Goal: Information Seeking & Learning: Learn about a topic

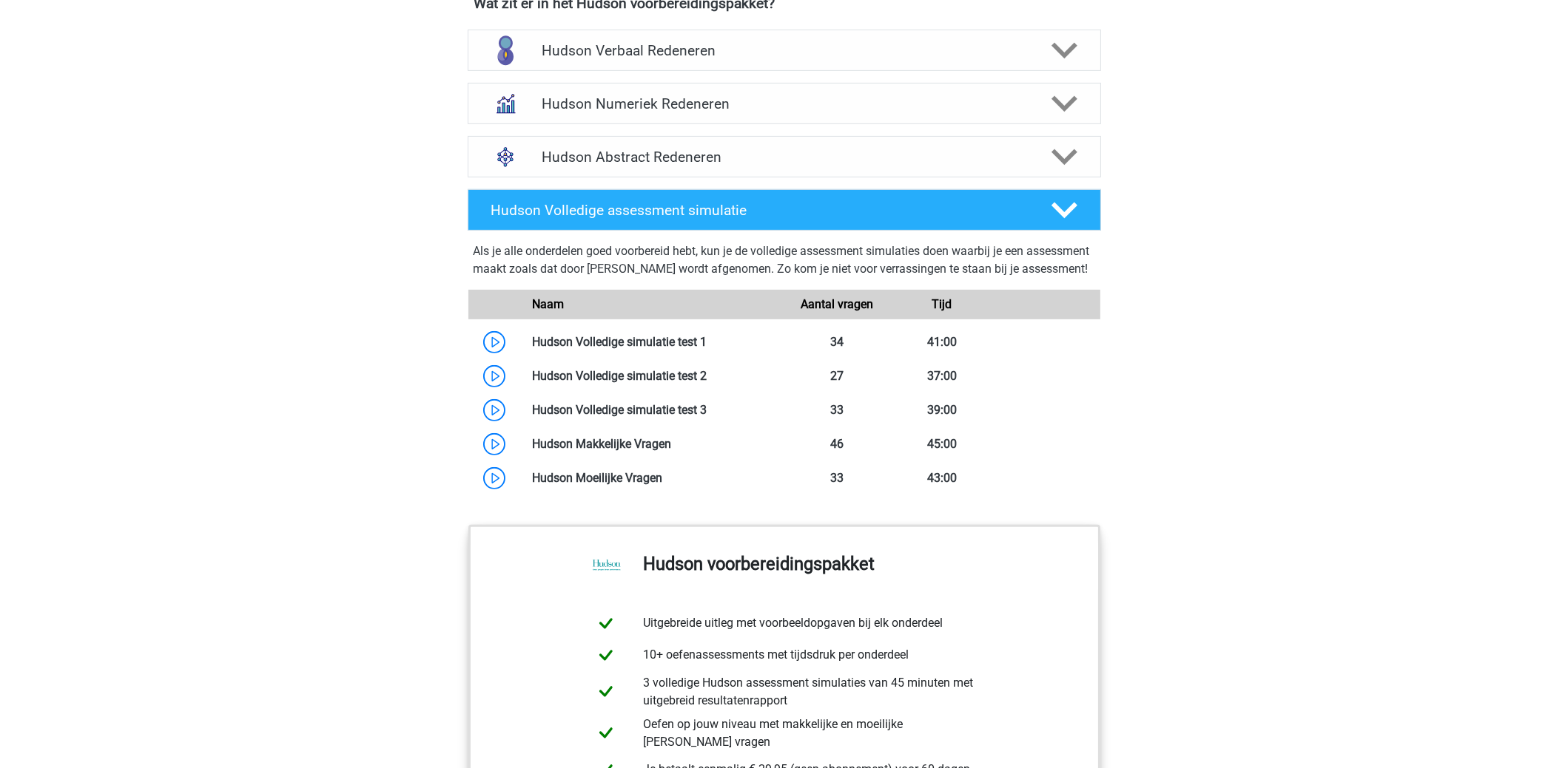
scroll to position [961, 0]
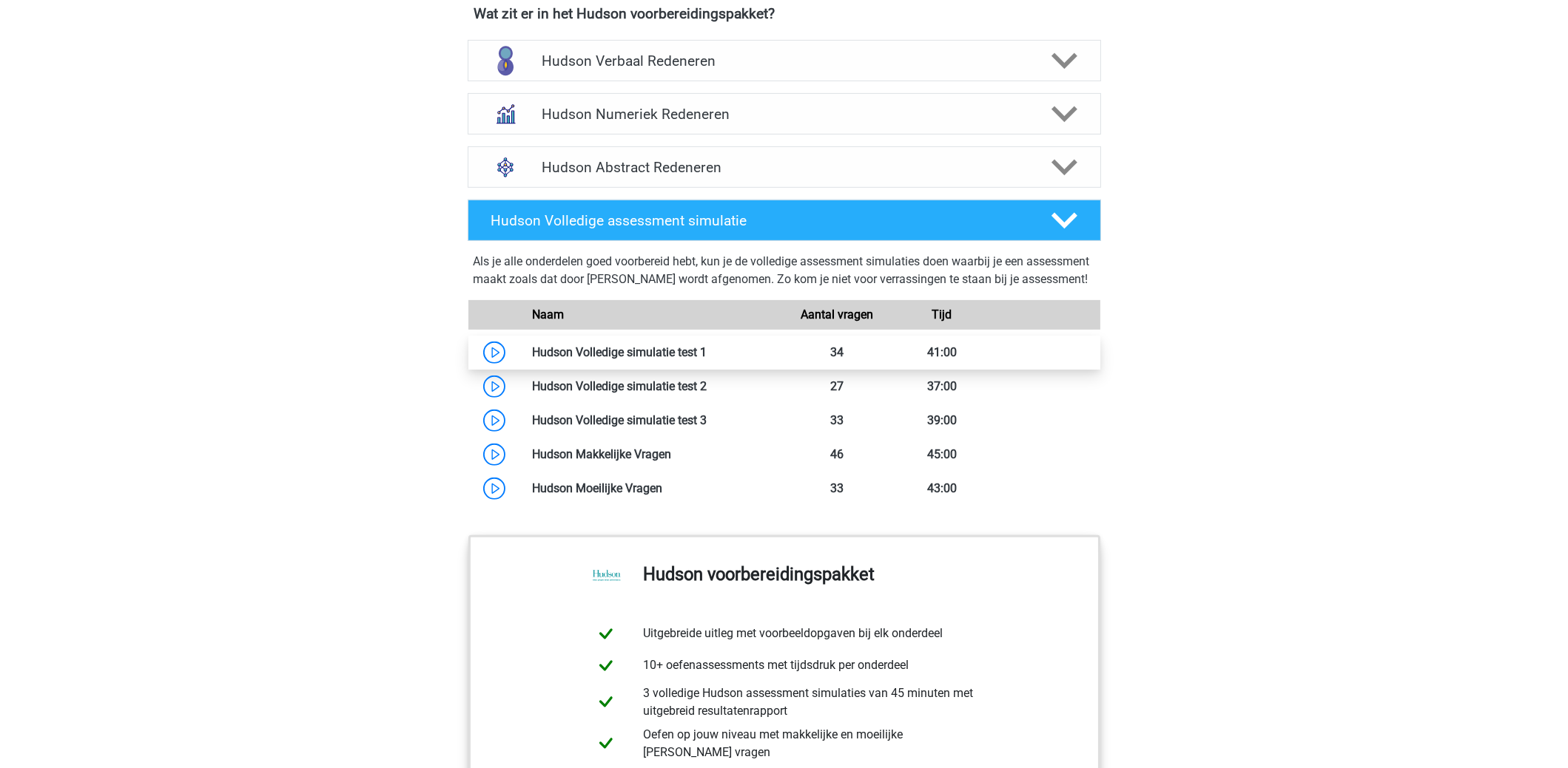
click at [706, 359] on link at bounding box center [706, 353] width 0 height 14
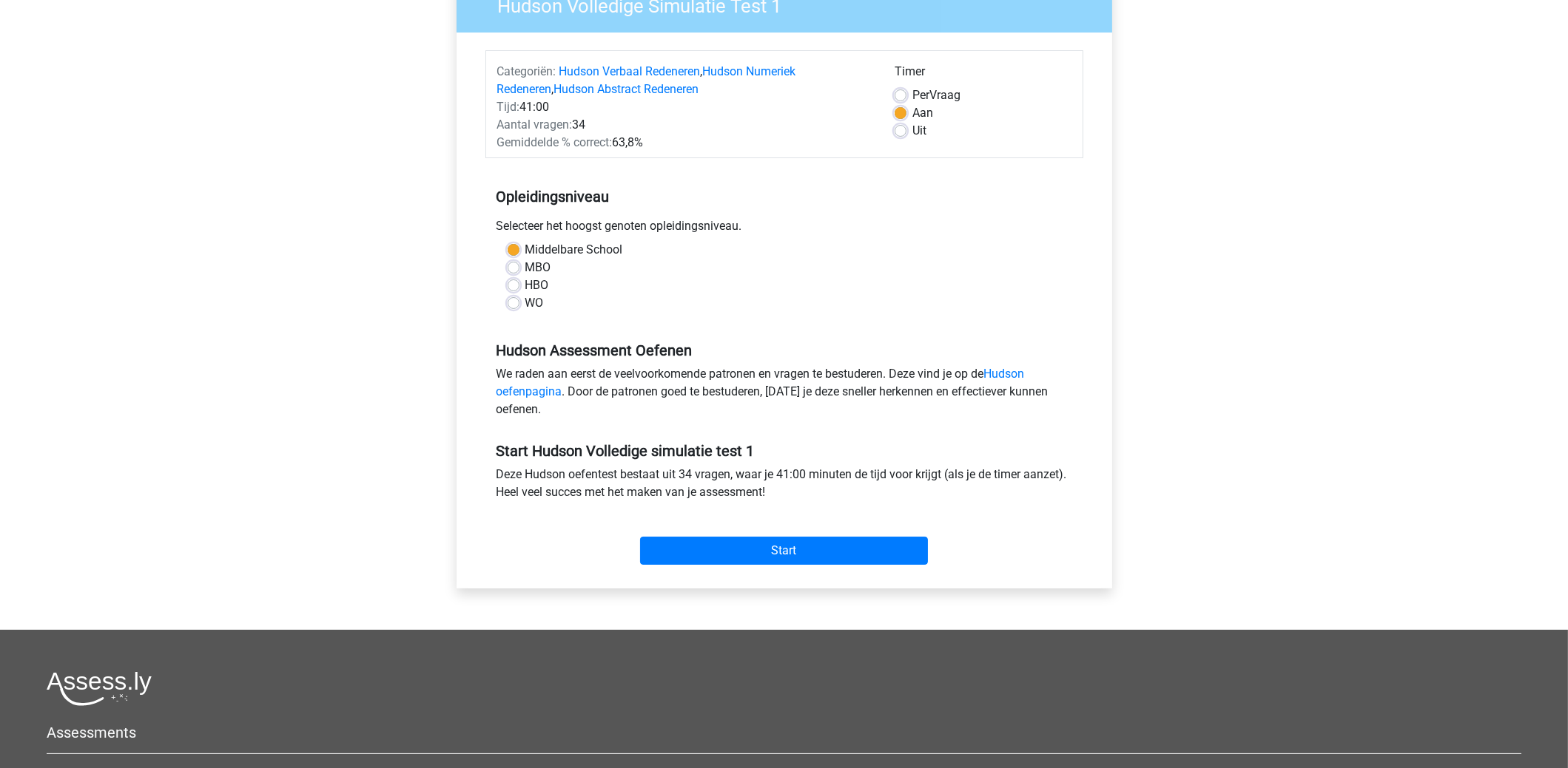
scroll to position [147, 0]
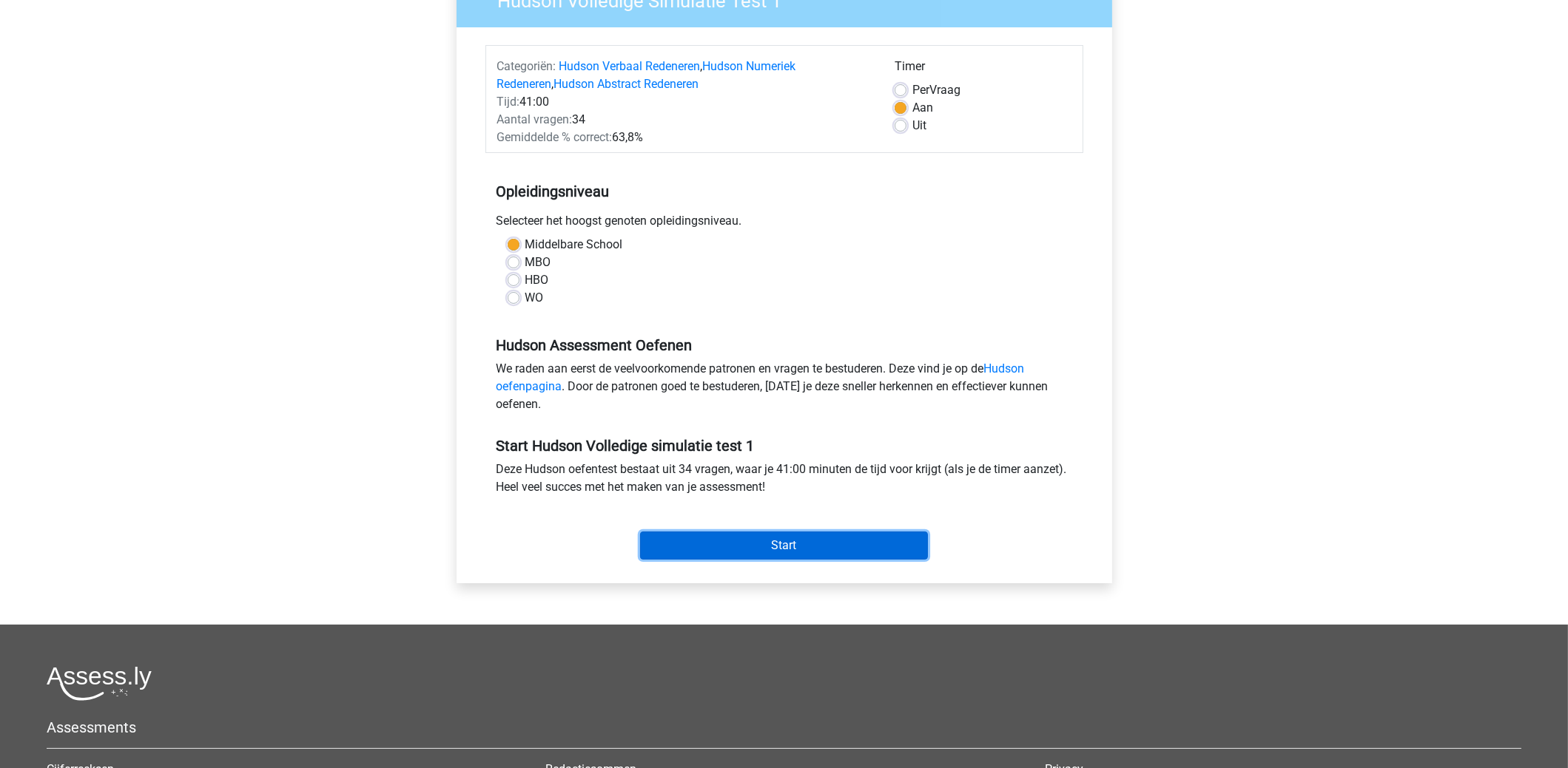
click at [769, 550] on input "Start" at bounding box center [783, 545] width 288 height 28
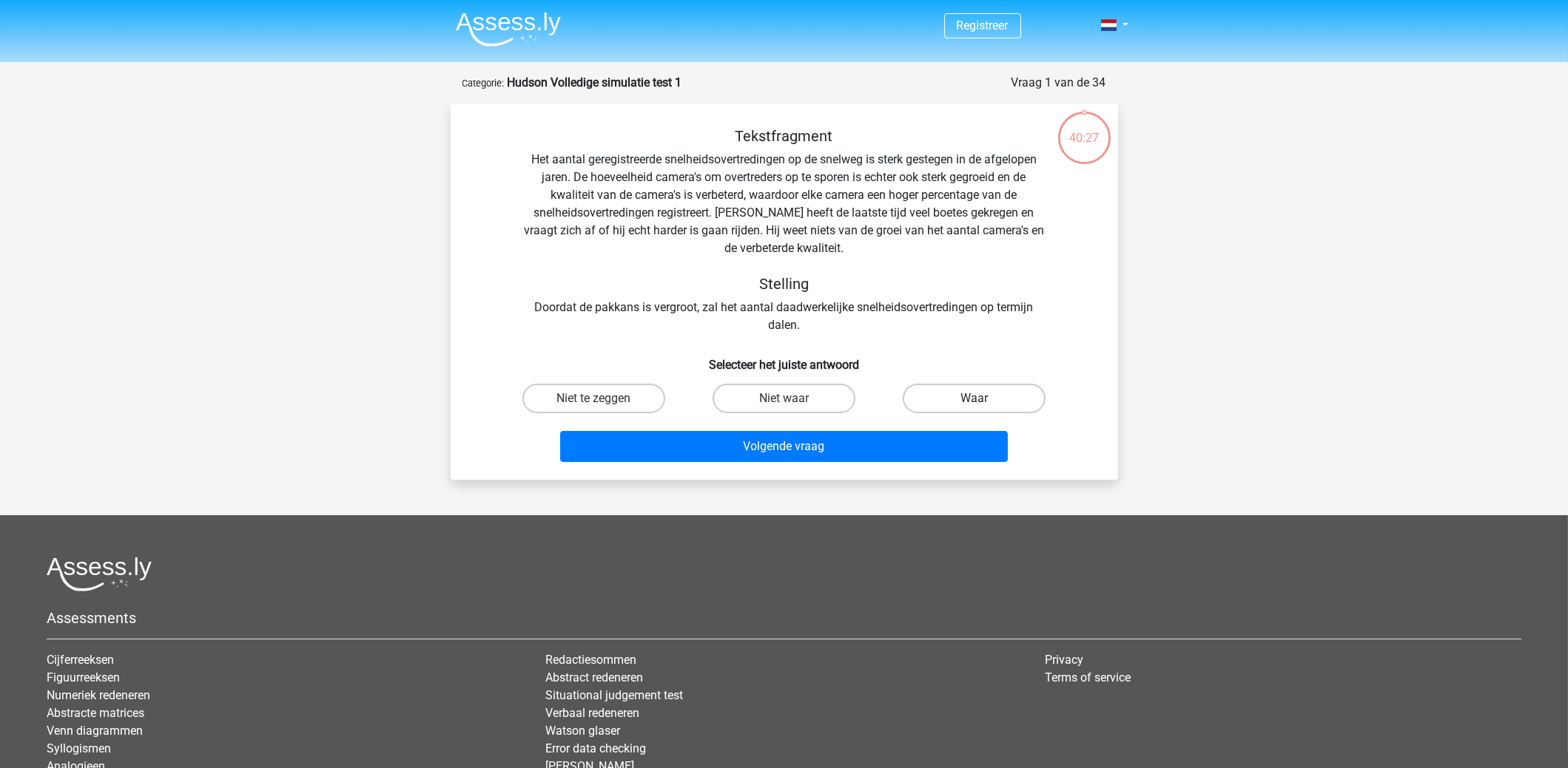
click at [999, 399] on label "Waar" at bounding box center [974, 399] width 142 height 29
click at [984, 399] on input "Waar" at bounding box center [980, 404] width 10 height 10
radio input "true"
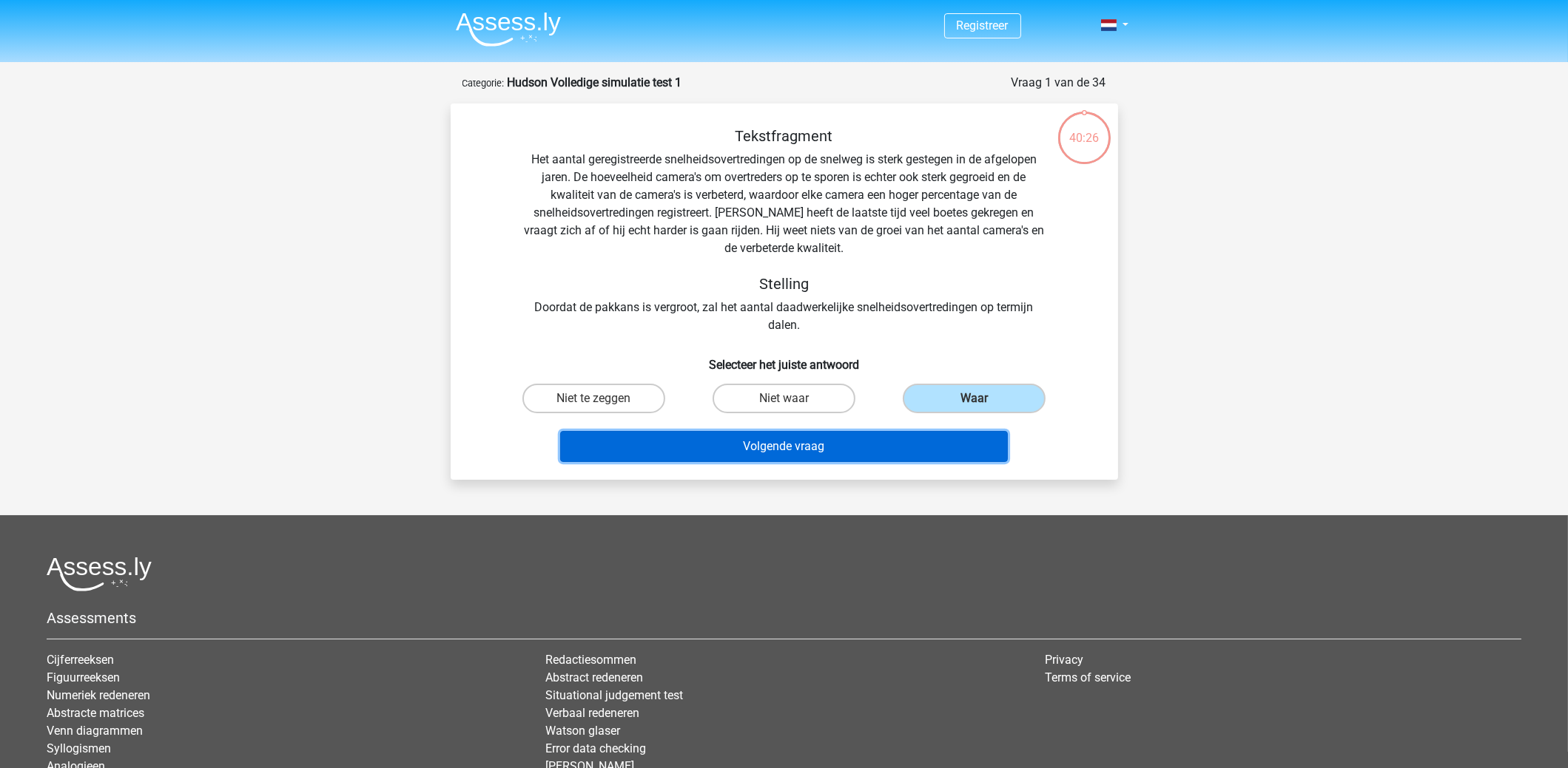
click at [831, 449] on button "Volgende vraag" at bounding box center [784, 447] width 448 height 31
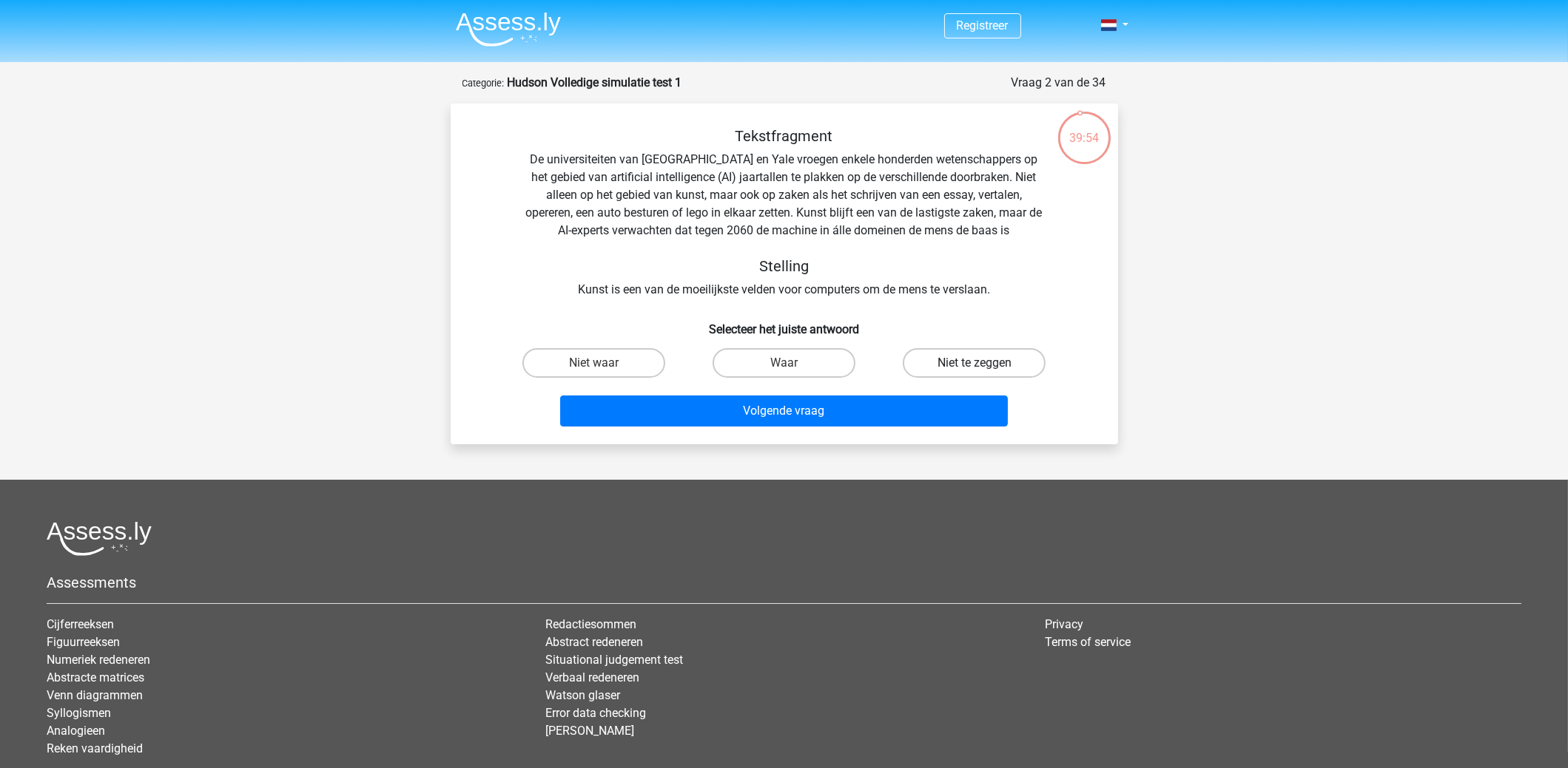
click at [1003, 360] on label "Niet te zeggen" at bounding box center [974, 363] width 142 height 29
click at [984, 363] on input "Niet te zeggen" at bounding box center [980, 368] width 10 height 10
radio input "true"
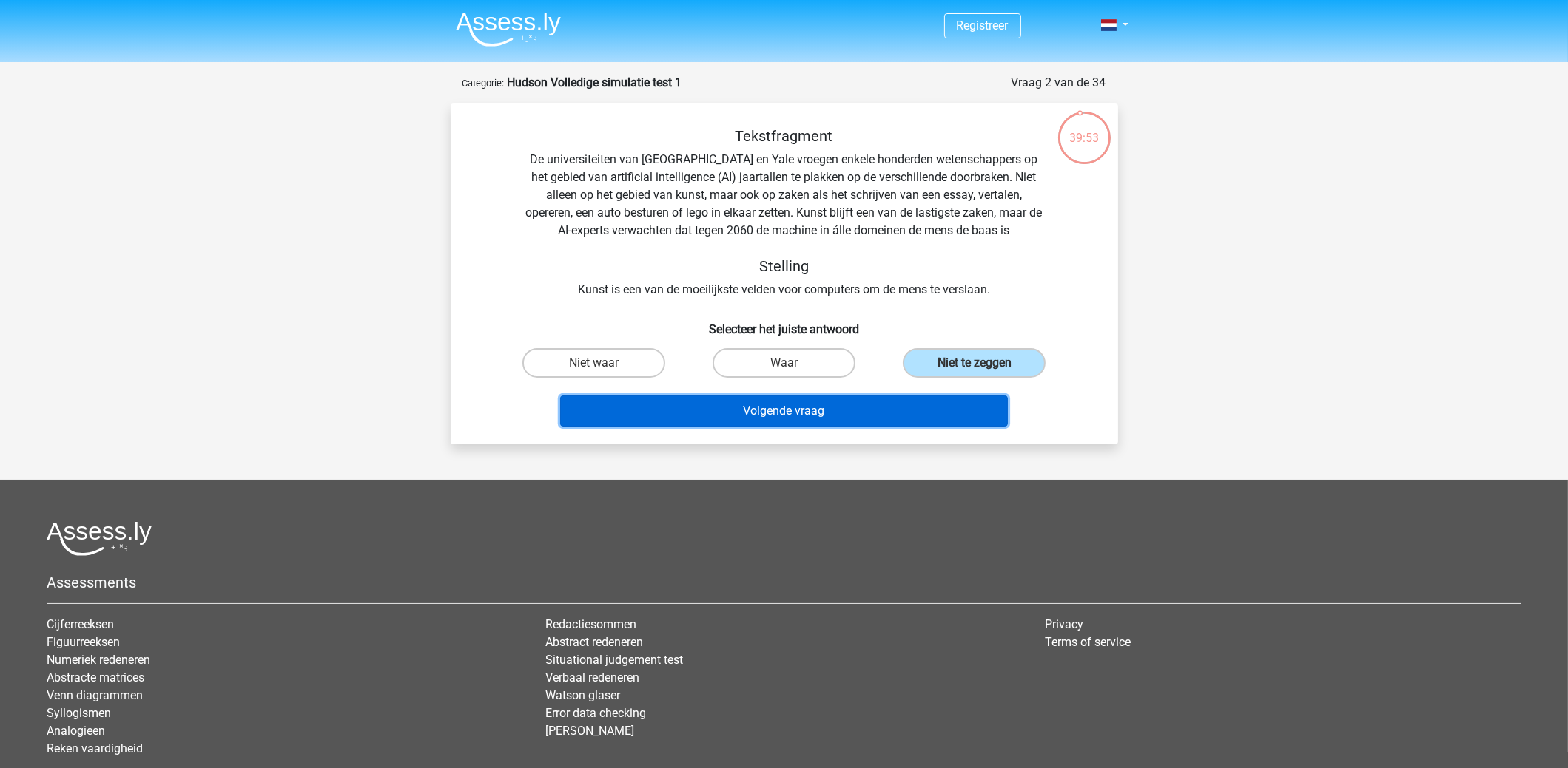
click at [900, 403] on button "Volgende vraag" at bounding box center [784, 411] width 448 height 31
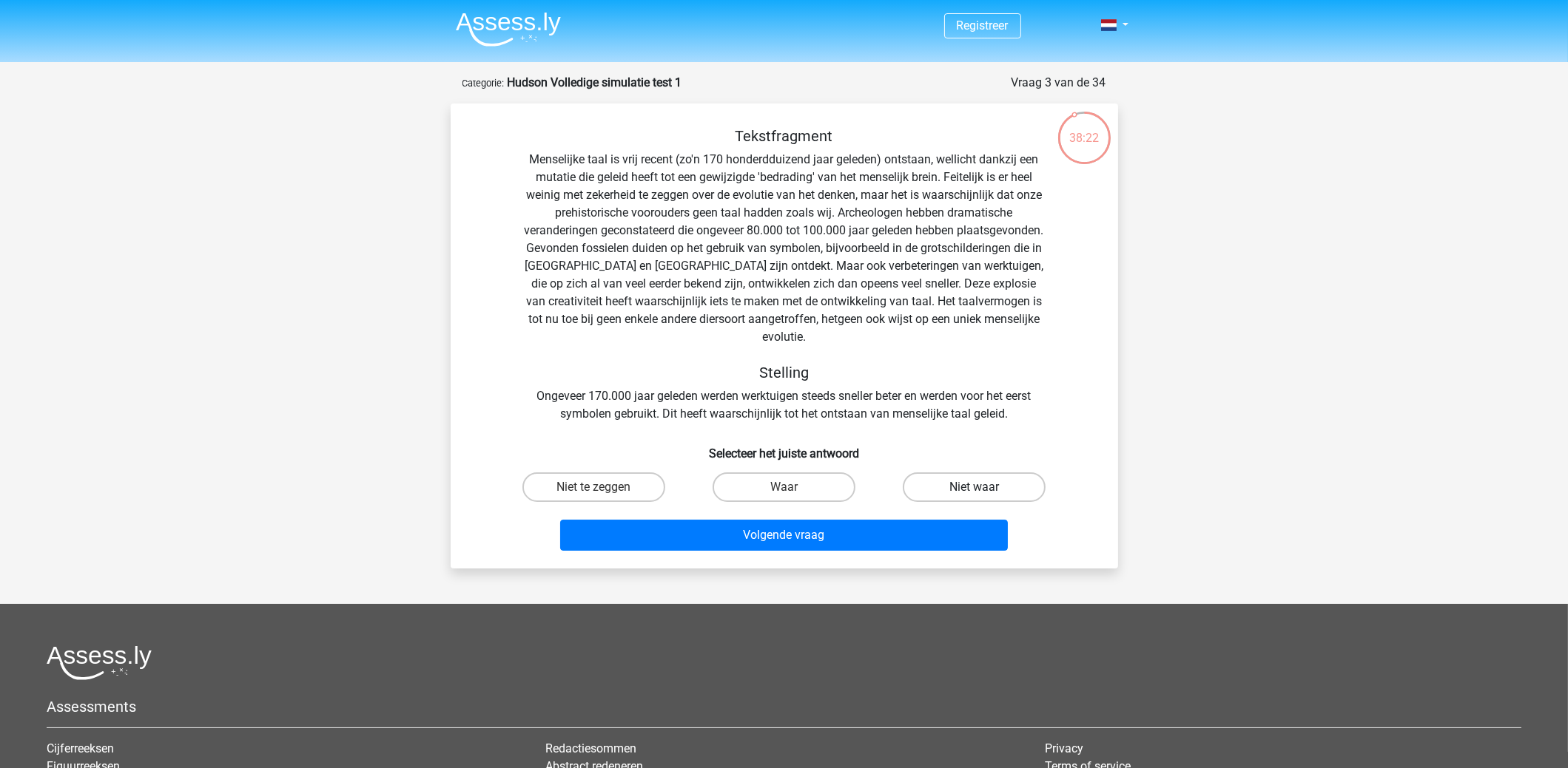
click at [992, 472] on label "Niet waar" at bounding box center [974, 487] width 142 height 29
click at [984, 487] on input "Niet waar" at bounding box center [980, 492] width 10 height 10
radio input "true"
click at [899, 544] on div "Tekstfragment Stelling Ongeveer 170.000 jaar geleden werden werktuigen steeds s…" at bounding box center [784, 336] width 667 height 466
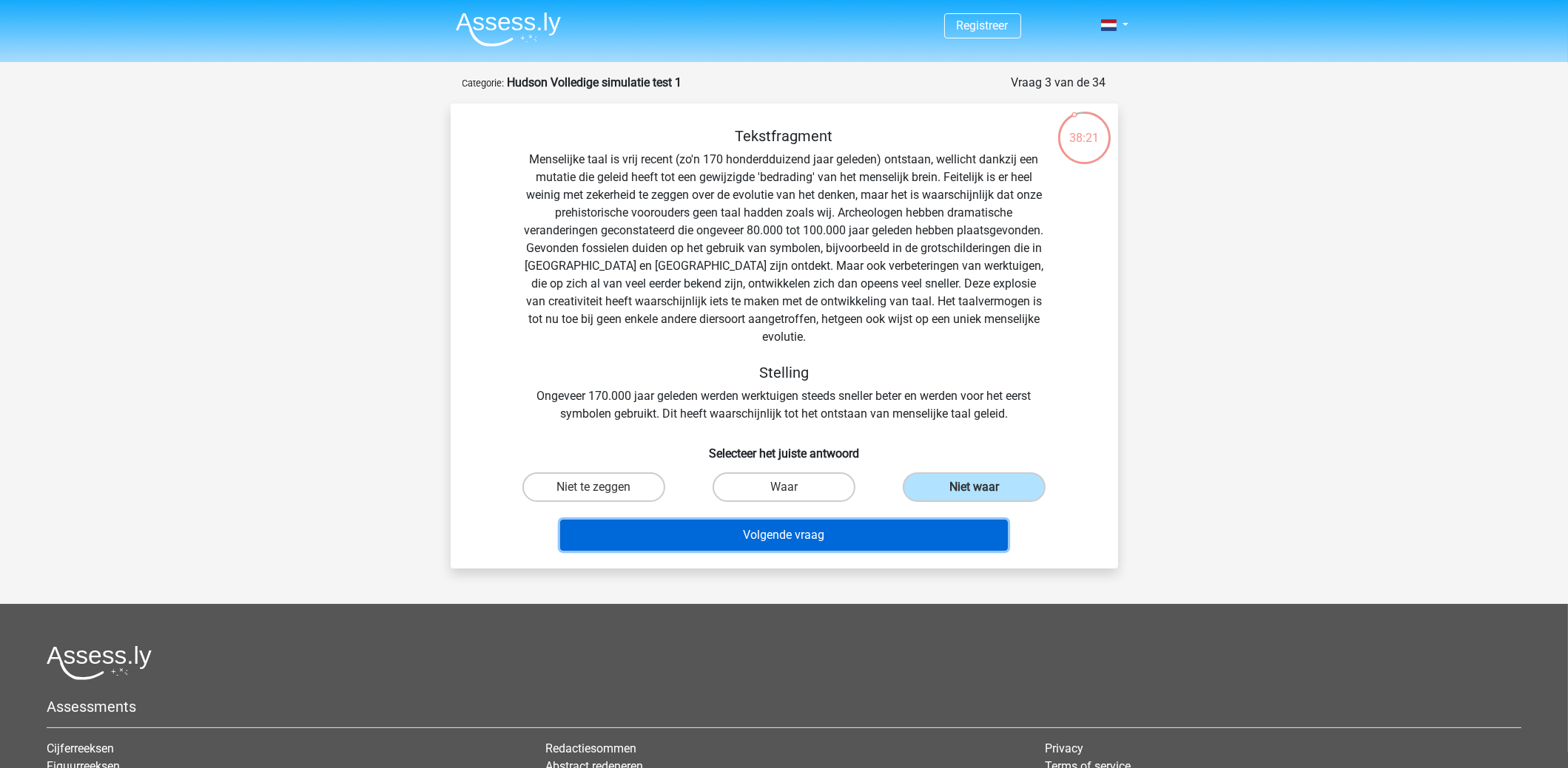
click at [899, 520] on button "Volgende vraag" at bounding box center [784, 535] width 448 height 31
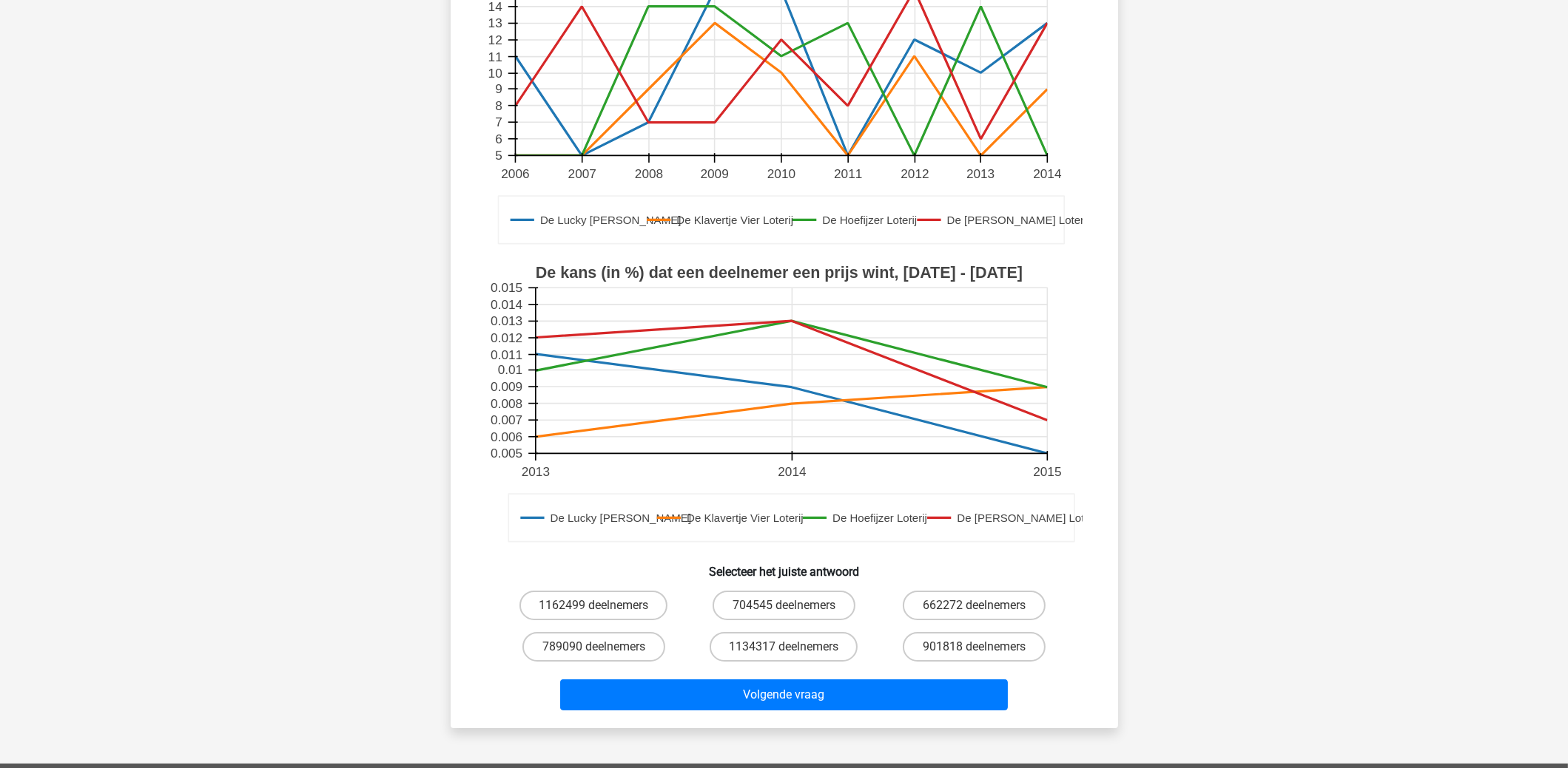
scroll to position [222, 0]
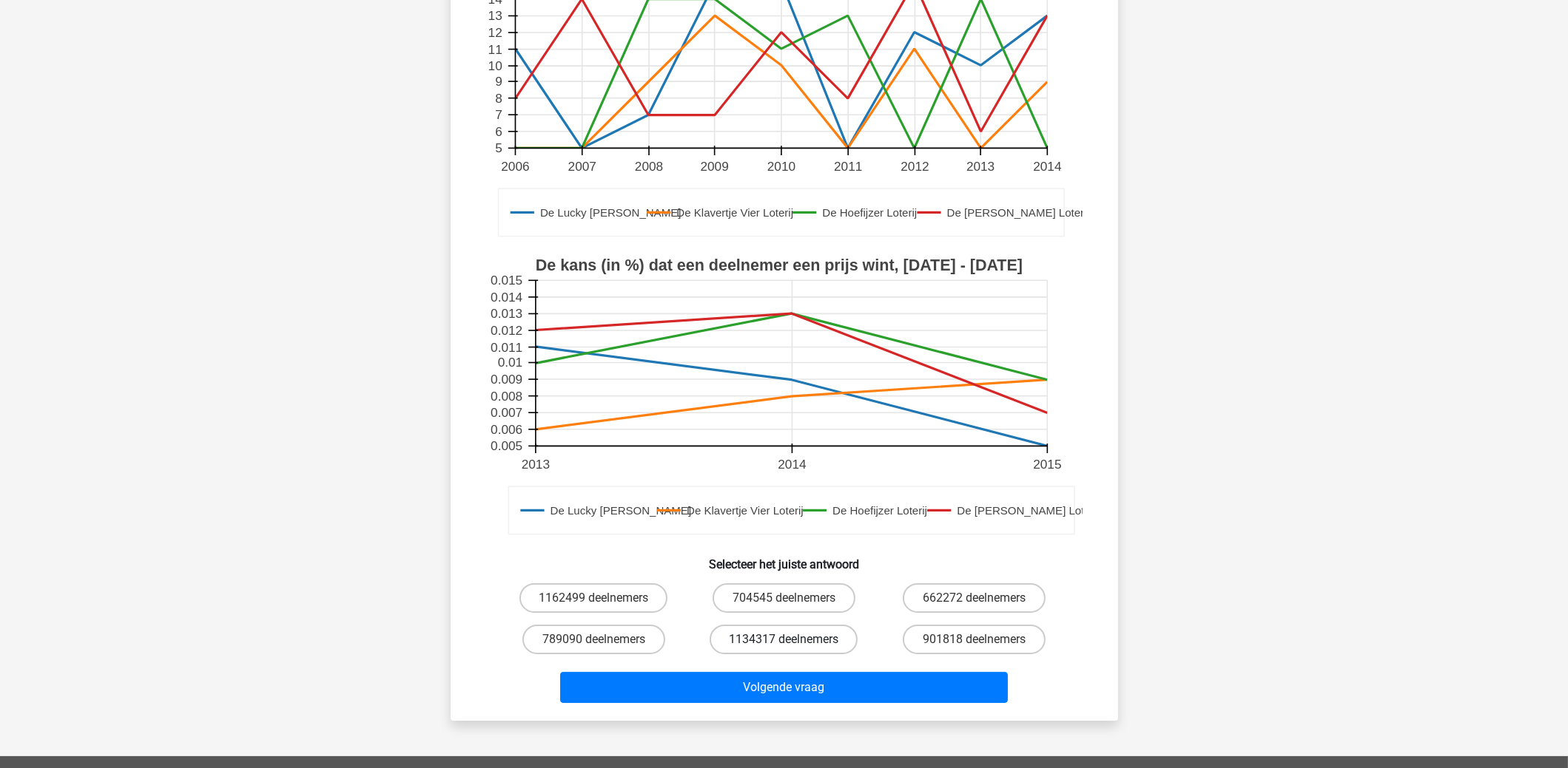
click at [801, 641] on label "1134317 deelnemers" at bounding box center [783, 639] width 148 height 29
click at [793, 641] on input "1134317 deelnemers" at bounding box center [789, 644] width 10 height 10
radio input "true"
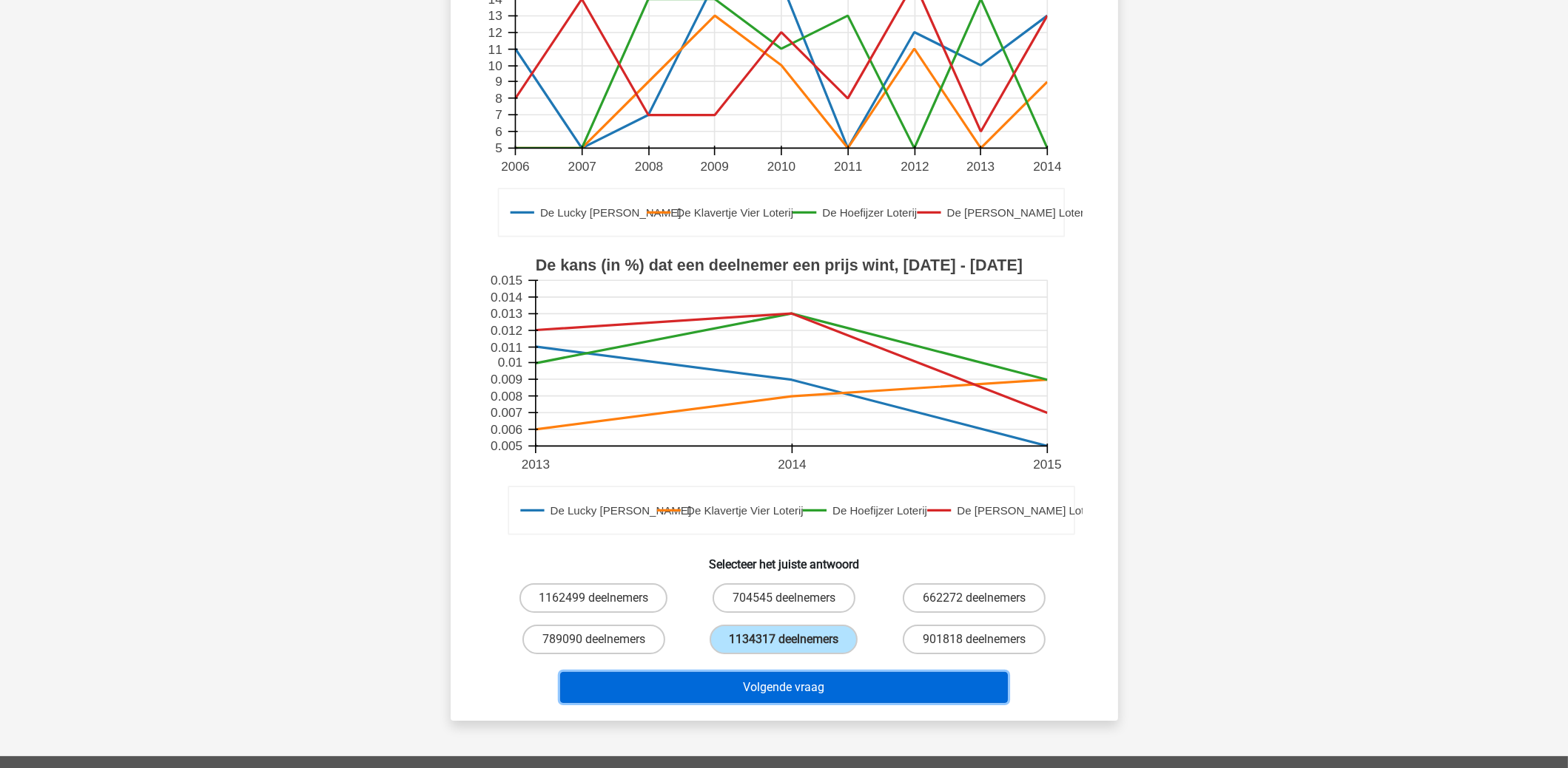
click at [816, 685] on button "Volgende vraag" at bounding box center [784, 688] width 448 height 31
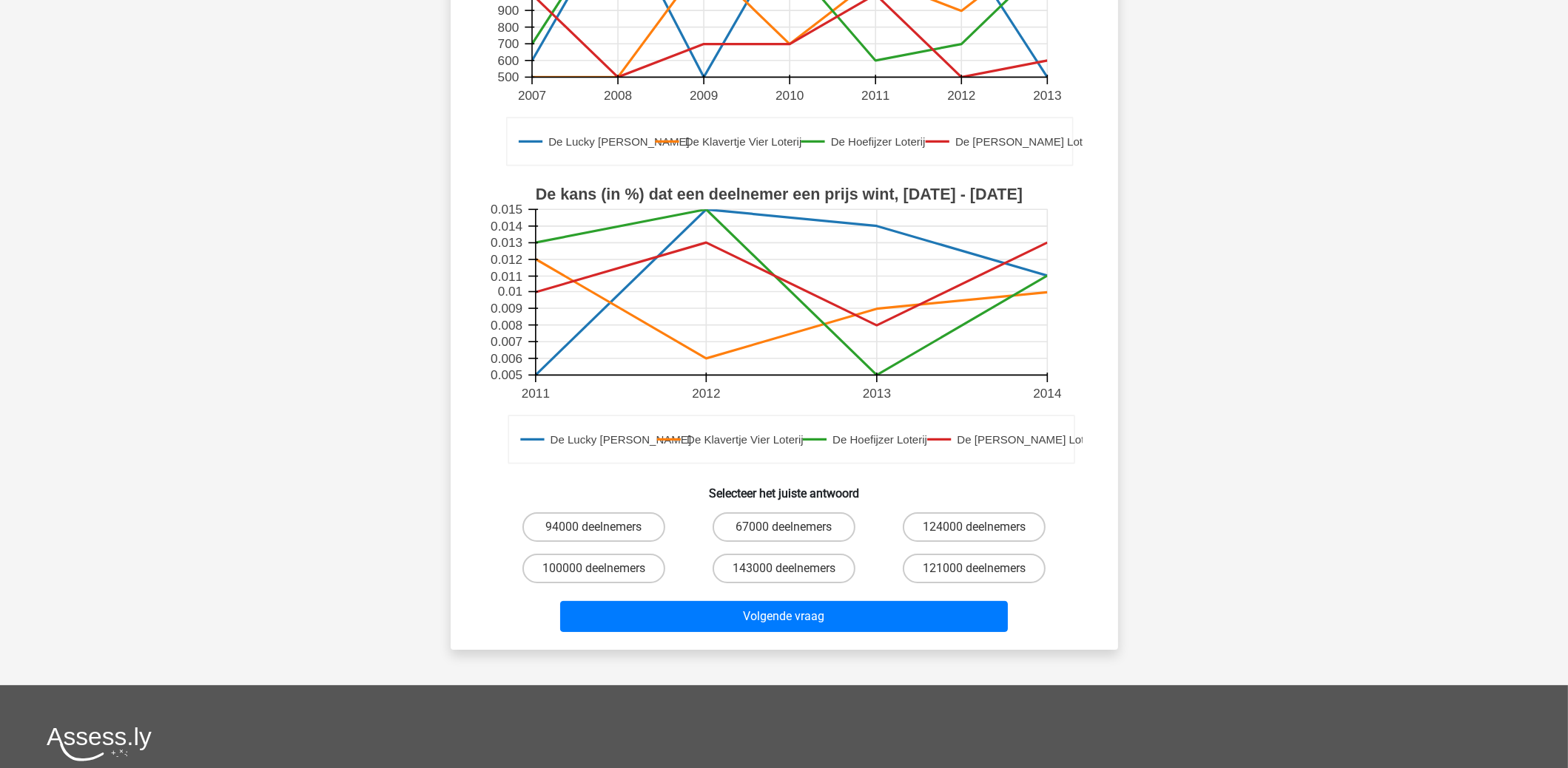
scroll to position [295, 0]
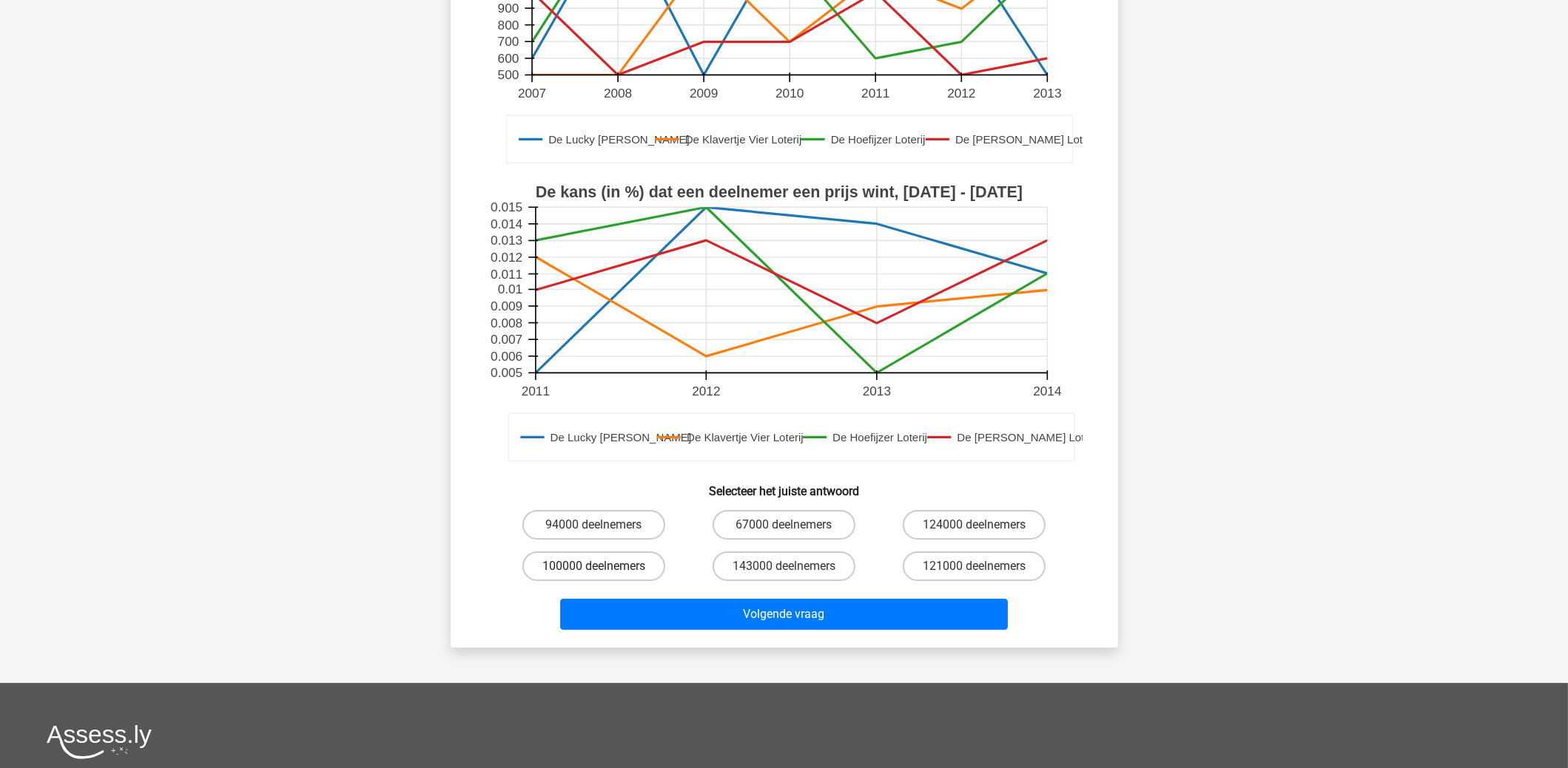
click at [580, 563] on label "100000 deelnemers" at bounding box center [593, 567] width 142 height 29
click at [593, 567] on input "100000 deelnemers" at bounding box center [598, 572] width 10 height 10
radio input "true"
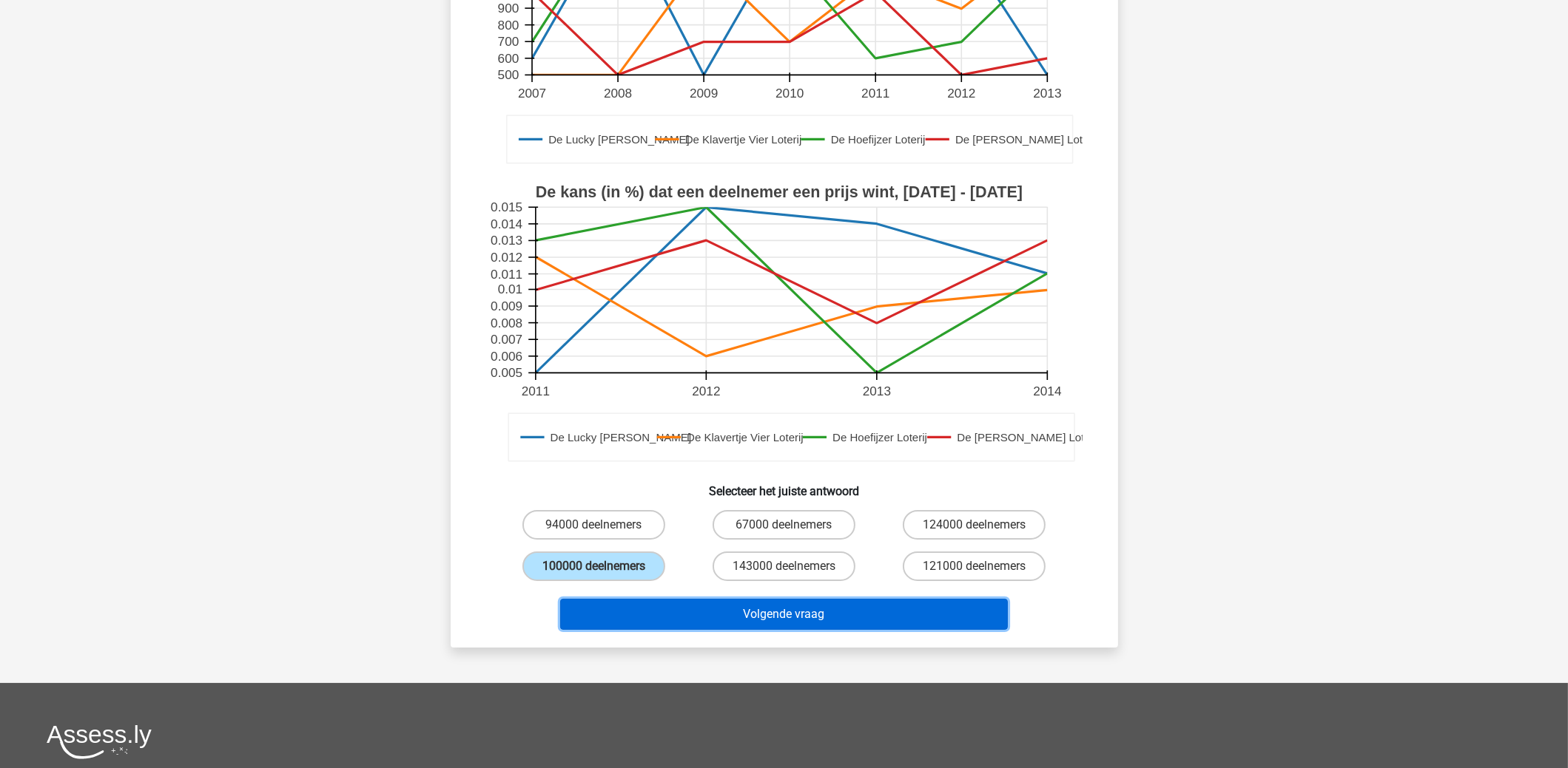
click at [777, 610] on button "Volgende vraag" at bounding box center [784, 615] width 448 height 31
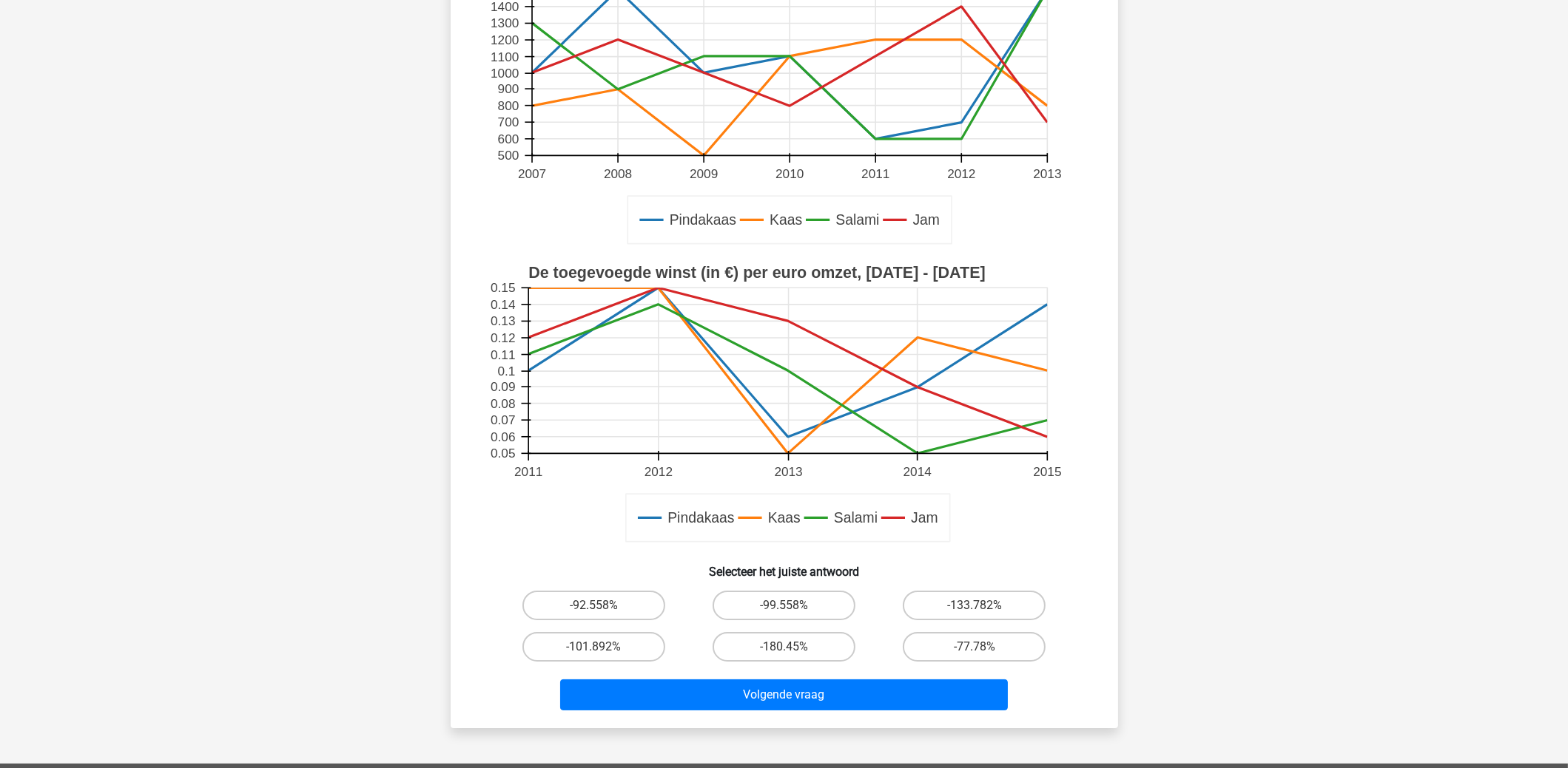
scroll to position [222, 0]
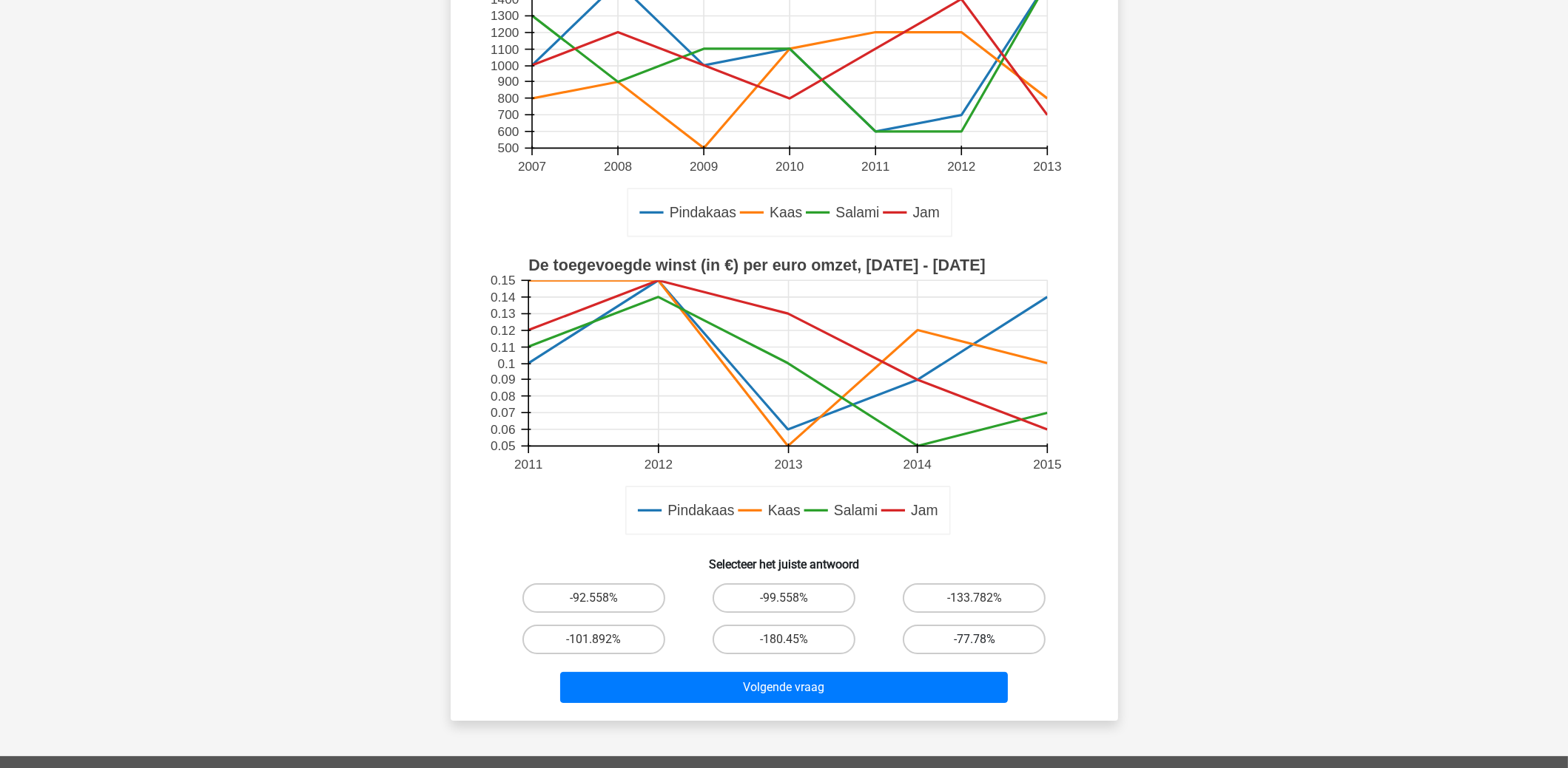
click at [980, 633] on label "-77.78%" at bounding box center [974, 639] width 142 height 29
click at [980, 639] on input "-77.78%" at bounding box center [980, 644] width 10 height 10
radio input "true"
click at [897, 673] on div "Volgende vraag" at bounding box center [784, 691] width 571 height 37
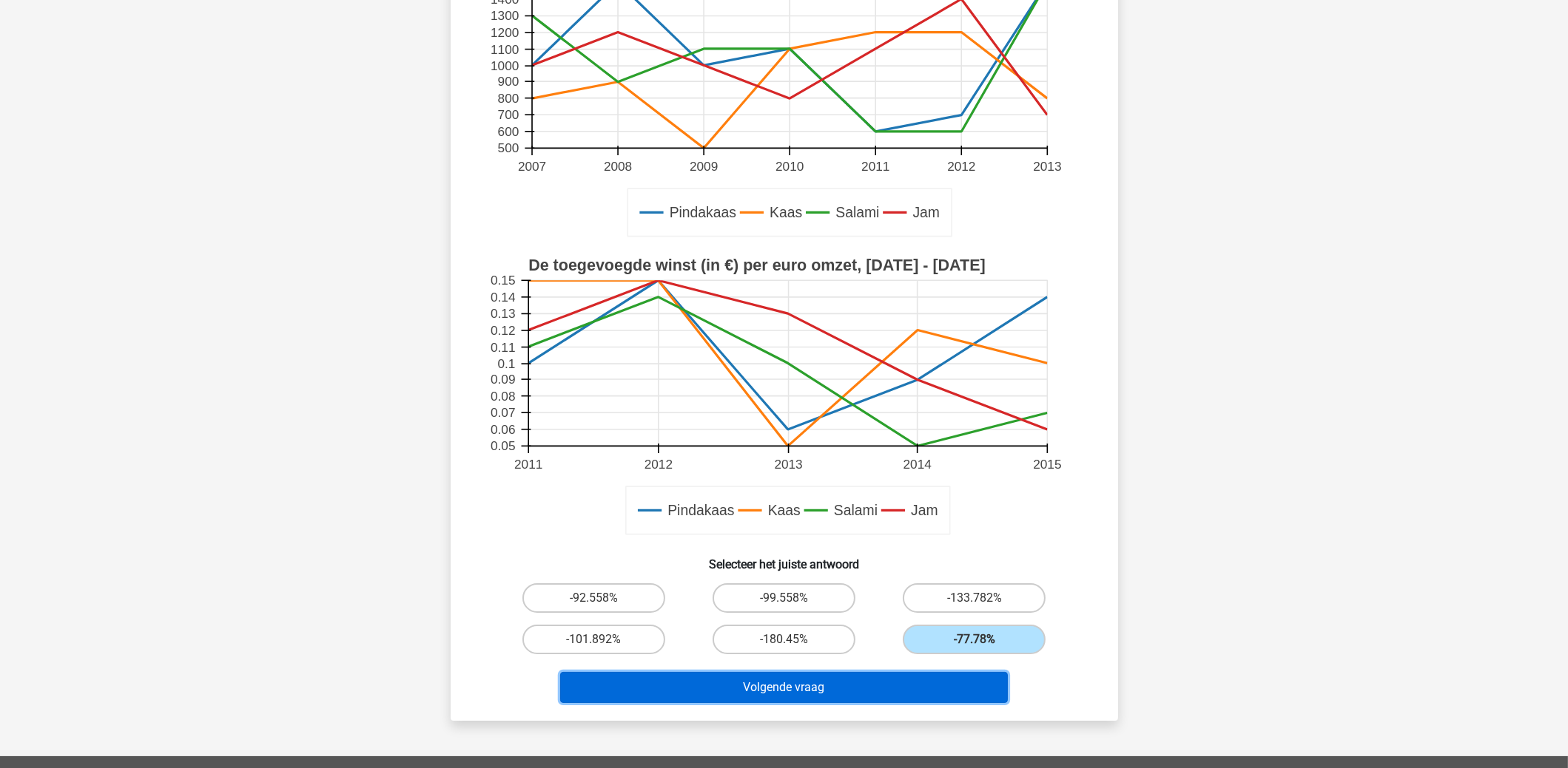
click at [891, 684] on button "Volgende vraag" at bounding box center [784, 688] width 448 height 31
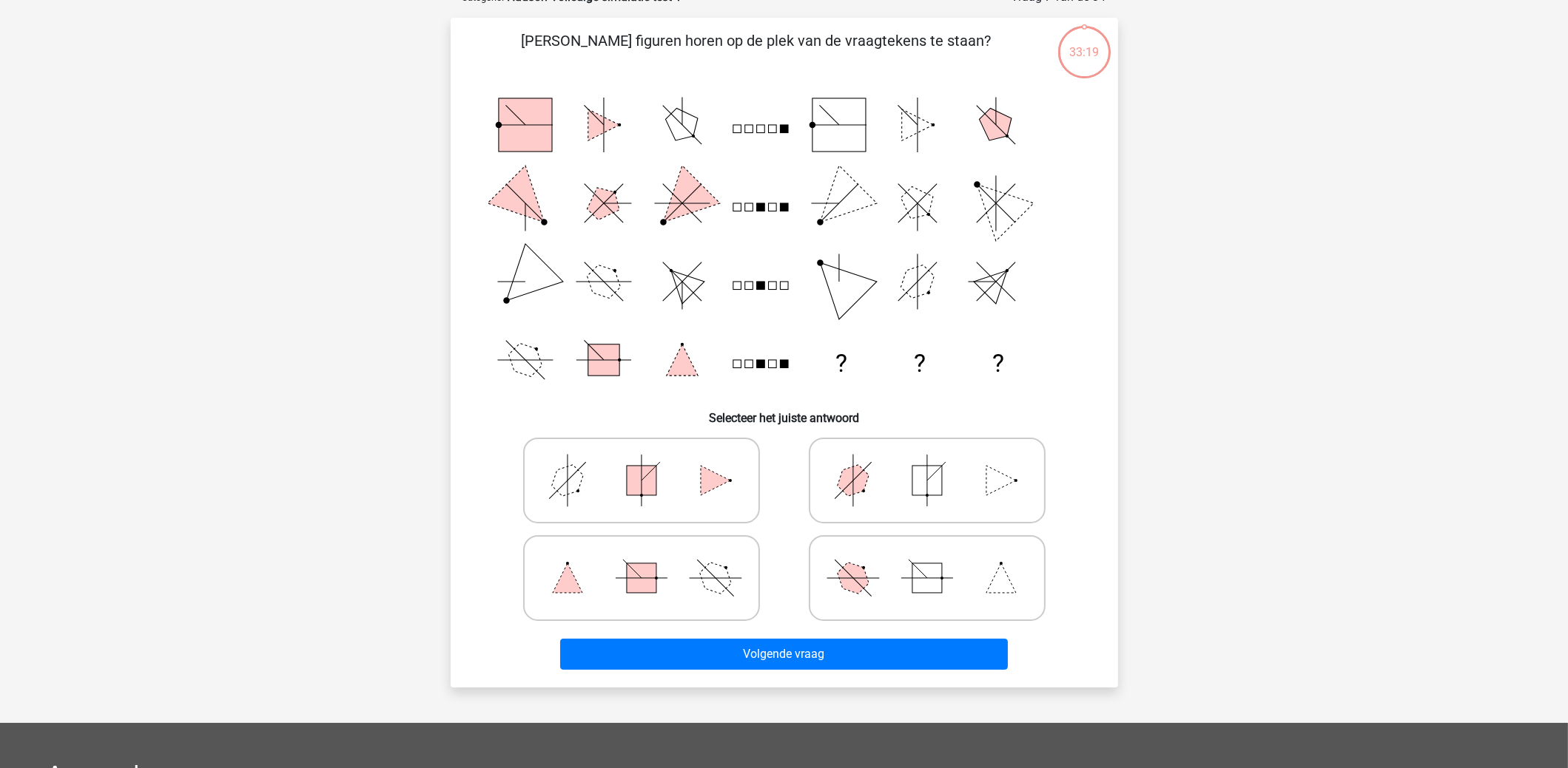
scroll to position [74, 0]
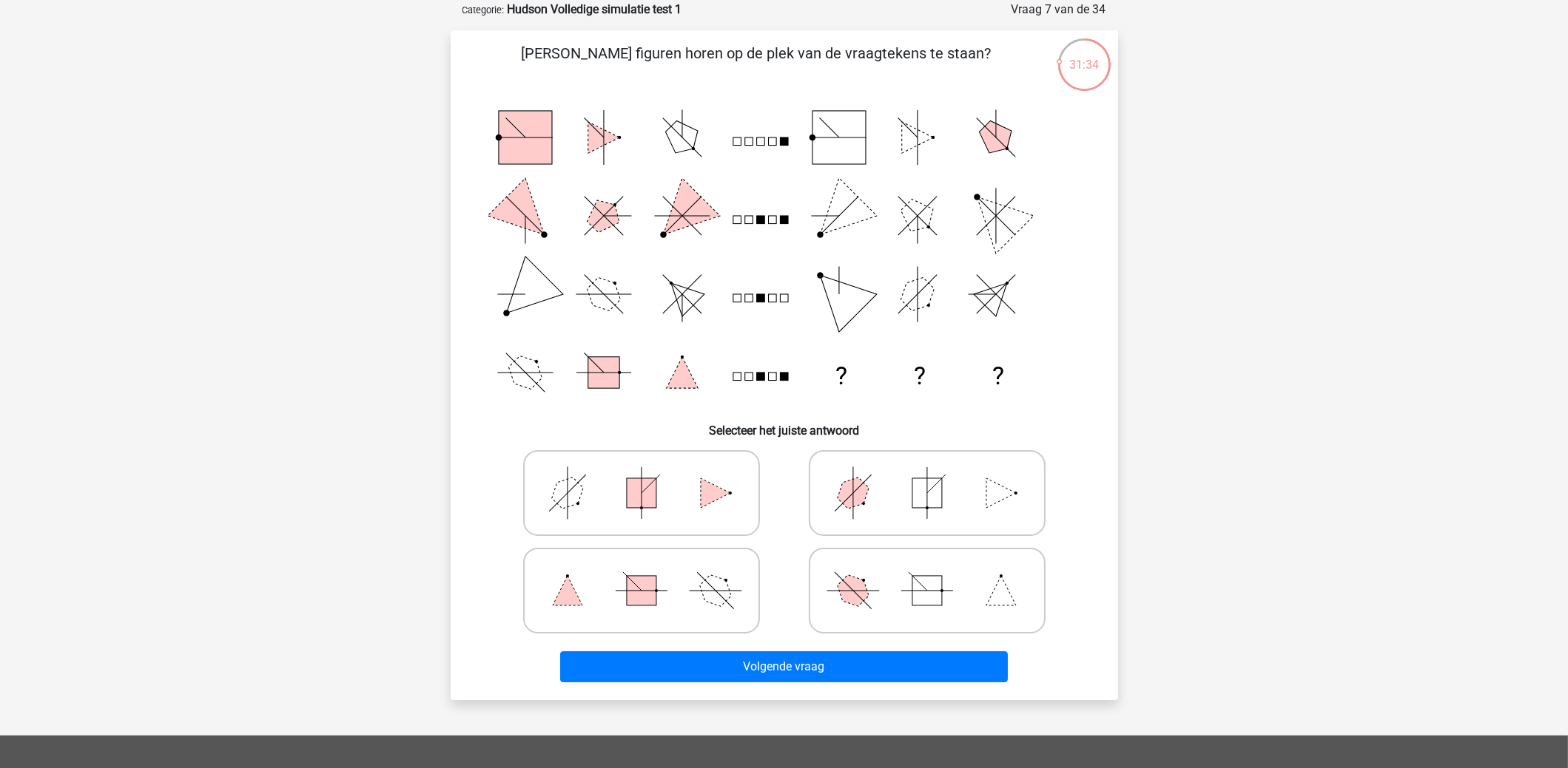
click at [885, 478] on icon at bounding box center [927, 493] width 222 height 74
click at [927, 474] on input "radio" at bounding box center [932, 470] width 10 height 10
radio input "true"
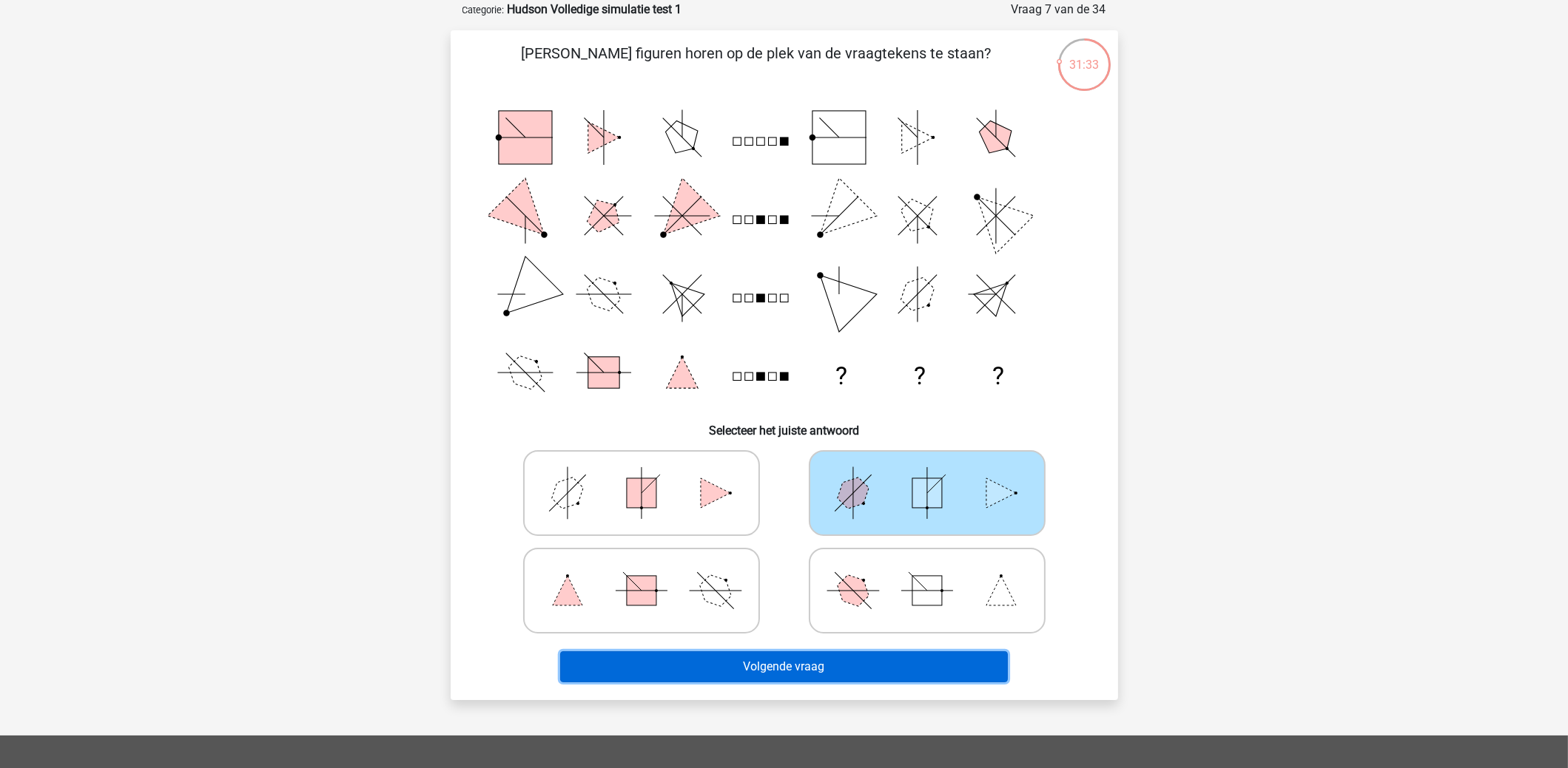
click at [904, 663] on button "Volgende vraag" at bounding box center [784, 667] width 448 height 31
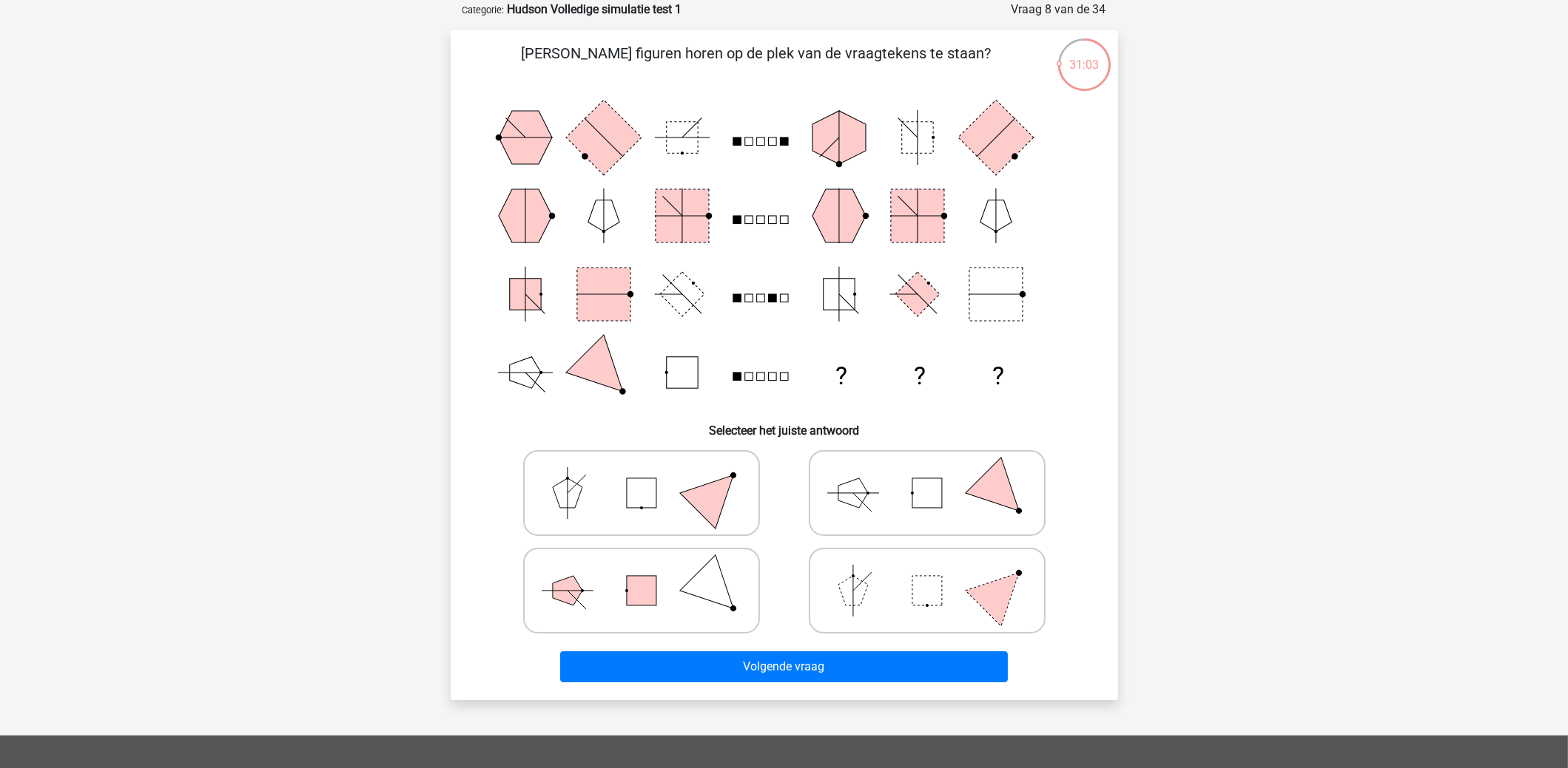
click at [701, 606] on icon at bounding box center [642, 590] width 222 height 74
click at [651, 573] on input "radio" at bounding box center [646, 568] width 10 height 10
radio input "true"
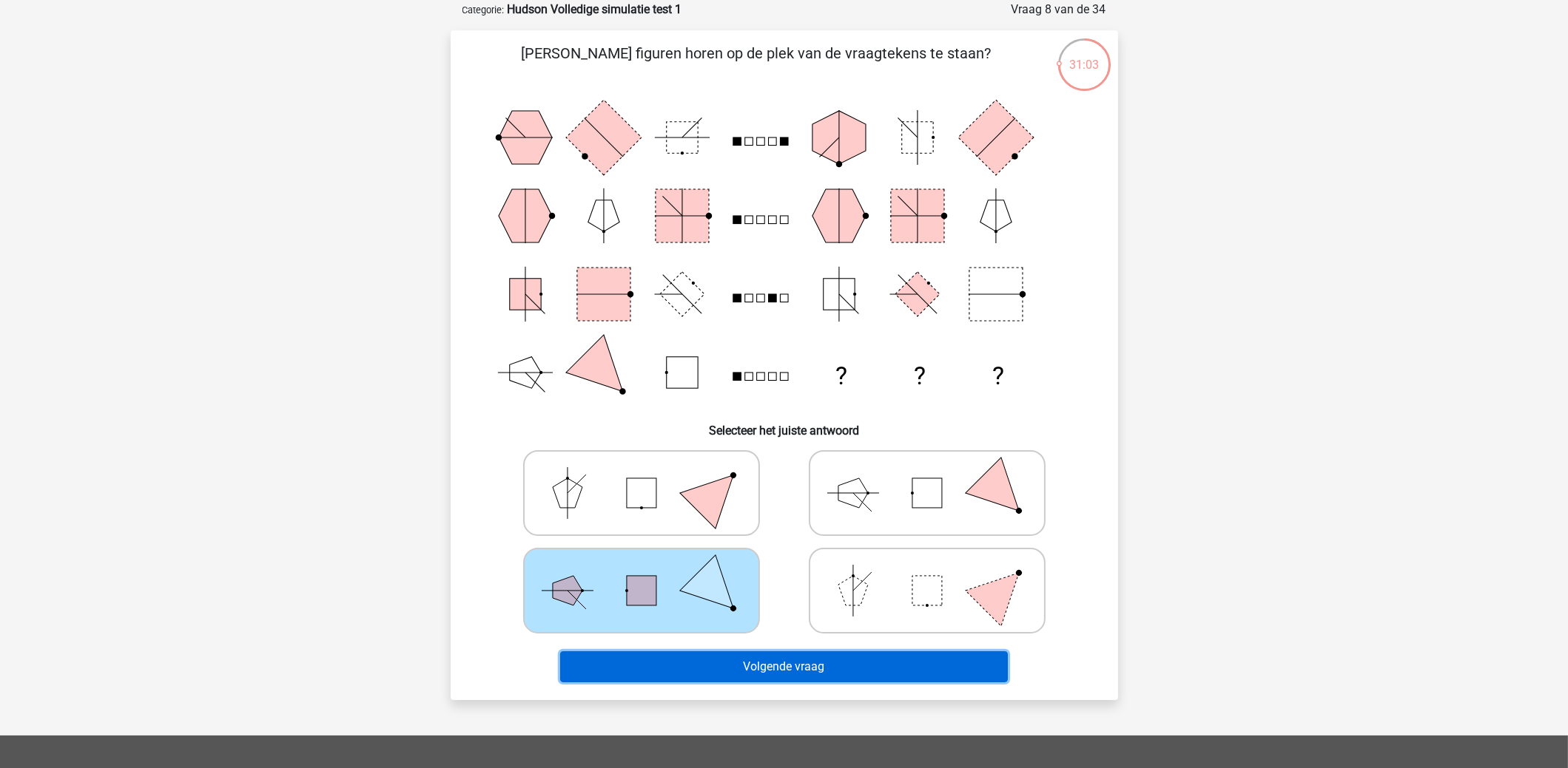
click at [765, 669] on button "Volgende vraag" at bounding box center [784, 667] width 448 height 31
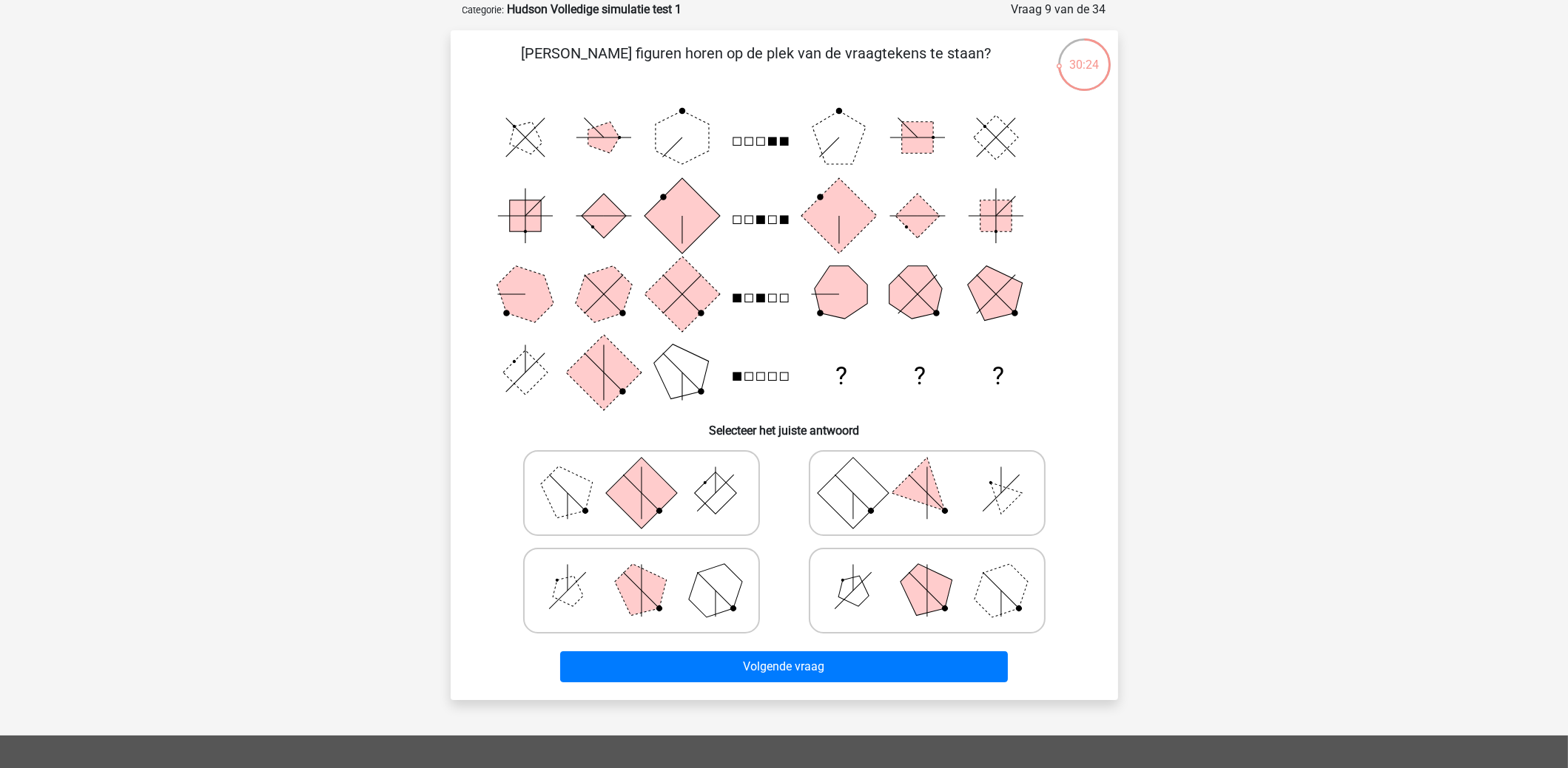
click at [859, 491] on rect at bounding box center [852, 492] width 71 height 71
click at [927, 474] on input "radio" at bounding box center [932, 470] width 10 height 10
radio input "true"
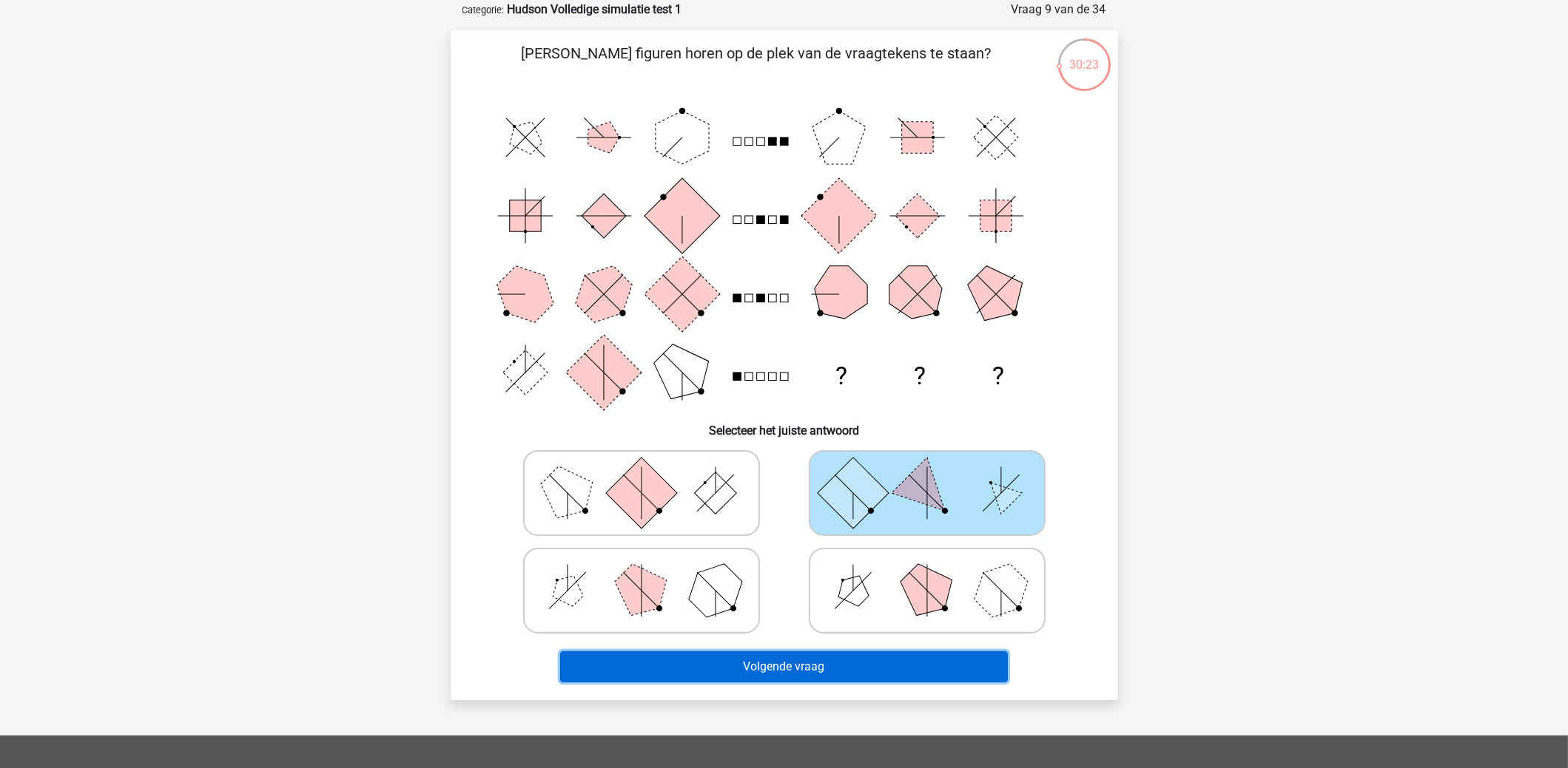
drag, startPoint x: 903, startPoint y: 659, endPoint x: 906, endPoint y: 649, distance: 10.4
click at [903, 658] on button "Volgende vraag" at bounding box center [784, 667] width 448 height 31
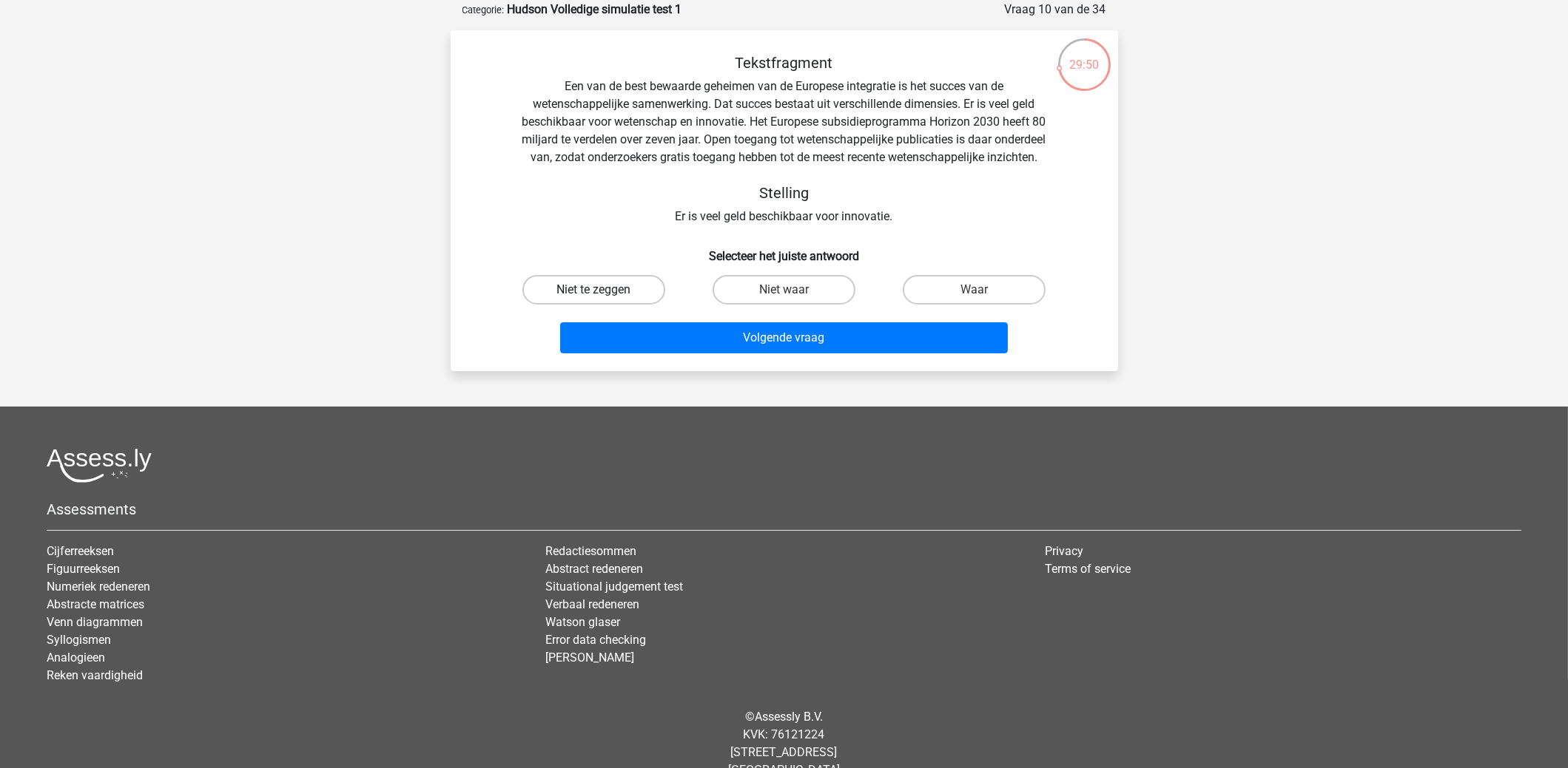
click at [609, 302] on label "Niet te zeggen" at bounding box center [593, 290] width 142 height 29
click at [603, 300] on input "Niet te zeggen" at bounding box center [598, 295] width 10 height 10
radio input "true"
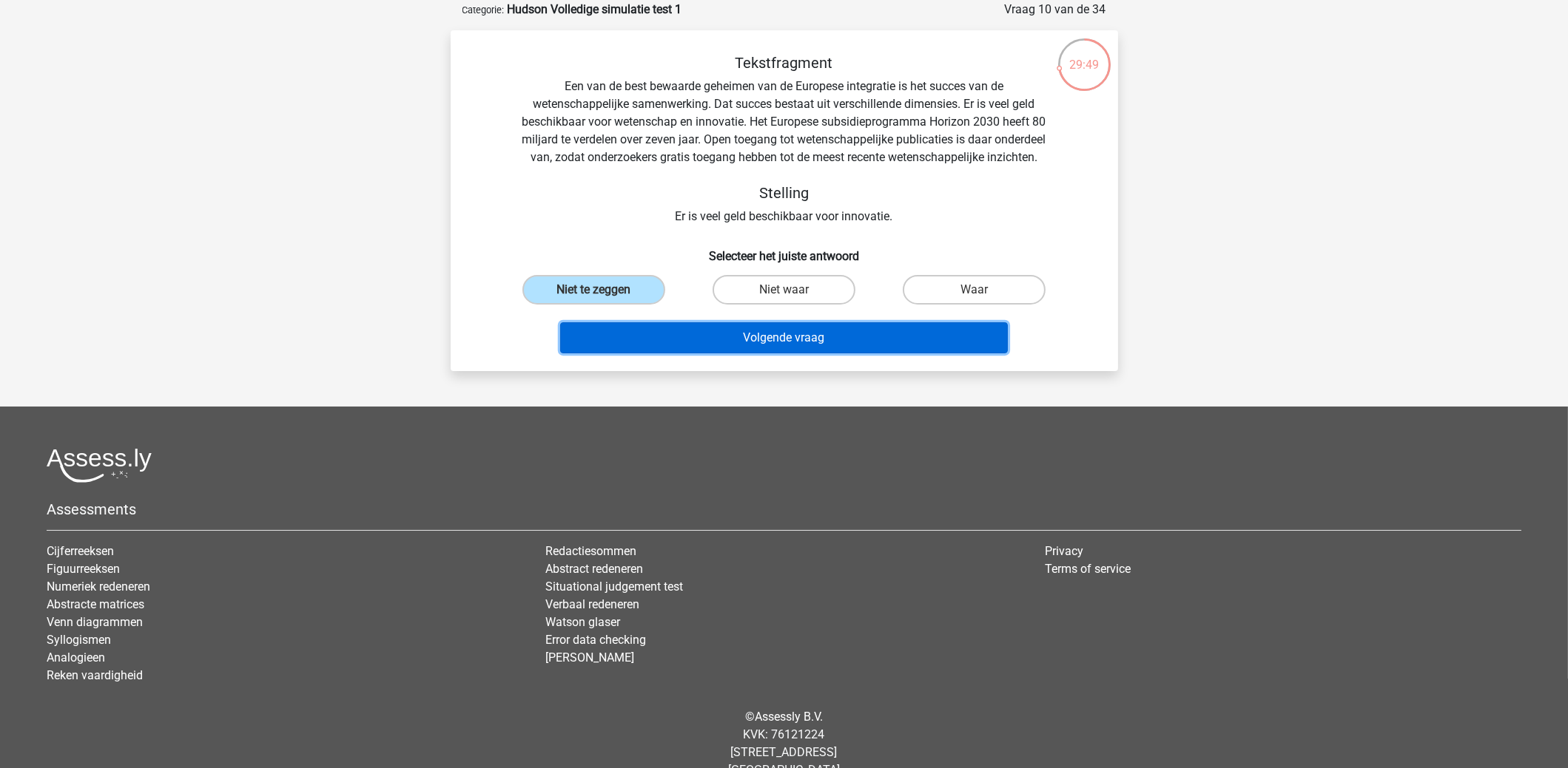
click at [790, 354] on button "Volgende vraag" at bounding box center [784, 338] width 448 height 31
